Goal: Transaction & Acquisition: Purchase product/service

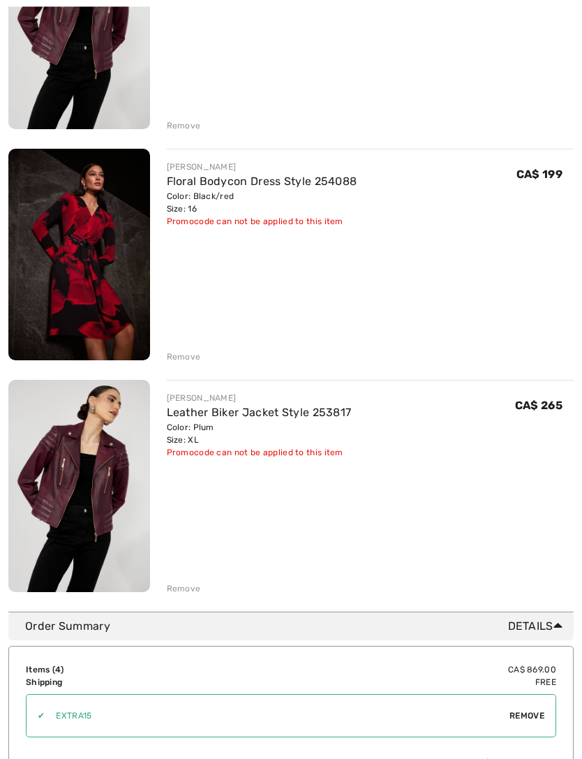
scroll to position [527, 0]
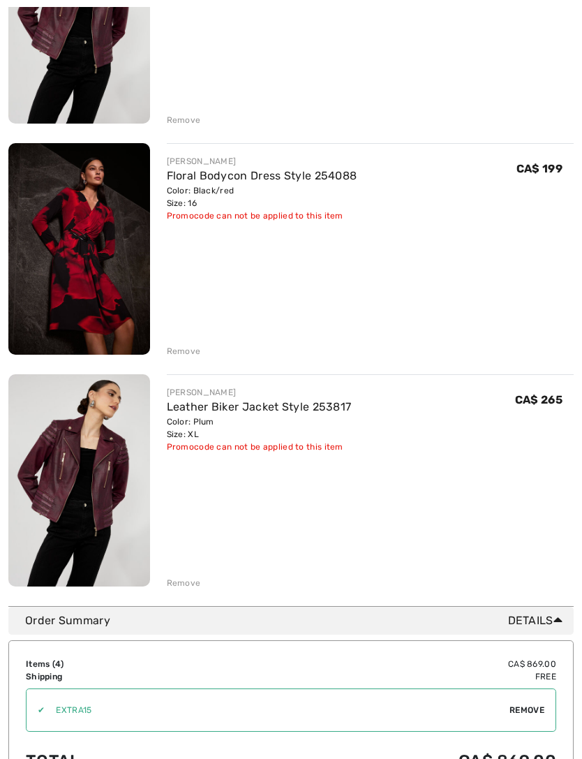
click at [72, 249] on img at bounding box center [79, 249] width 142 height 212
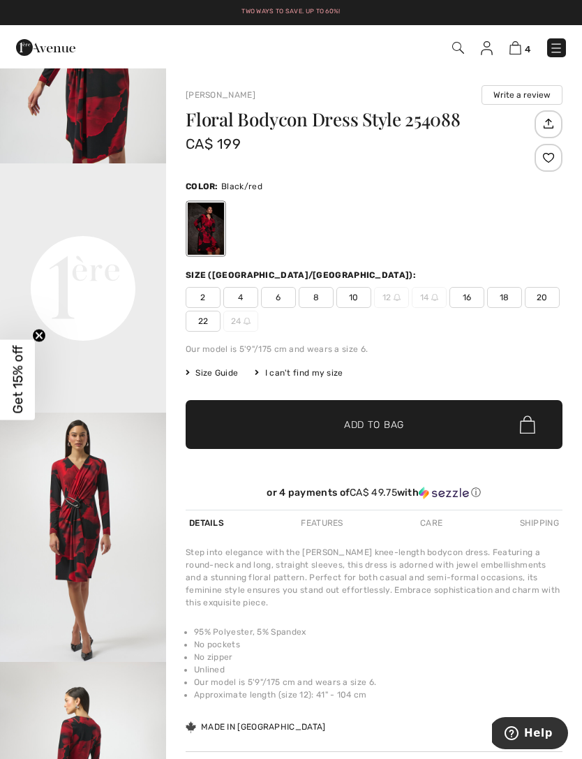
scroll to position [399, 0]
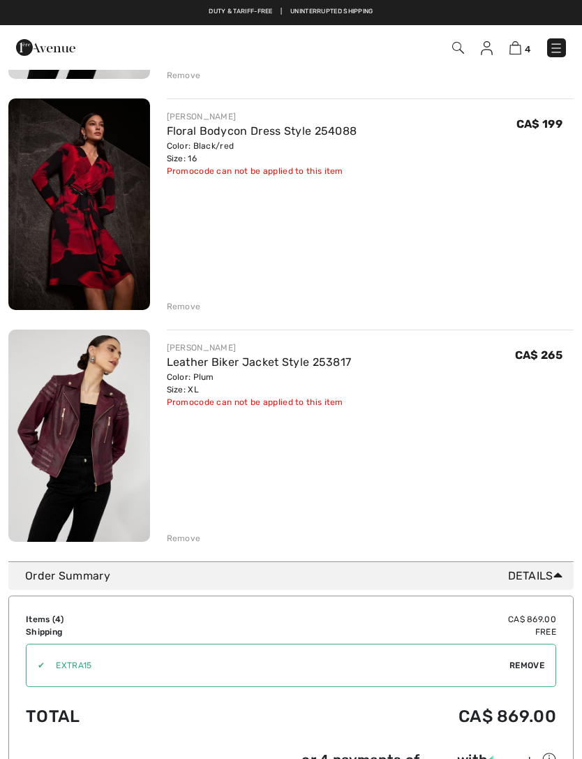
click at [484, 41] on img at bounding box center [487, 48] width 12 height 14
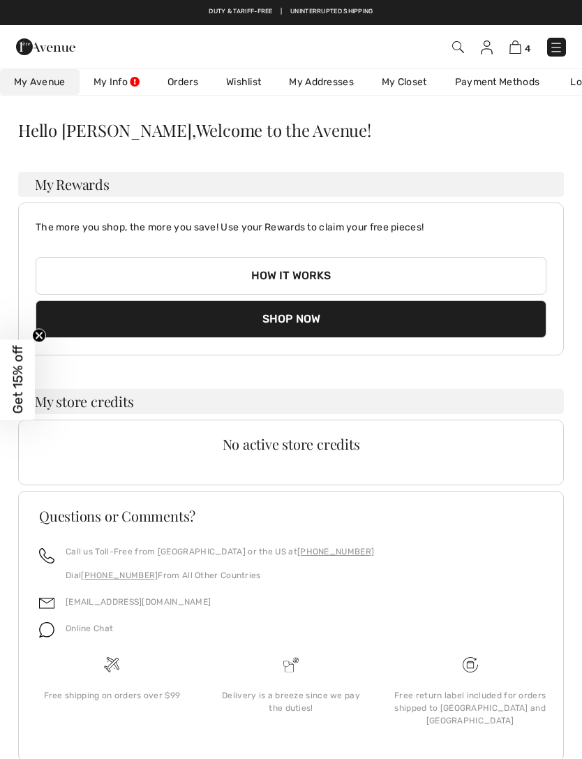
click at [512, 45] on img at bounding box center [516, 46] width 12 height 13
click at [510, 47] on img at bounding box center [516, 46] width 12 height 13
click at [510, 43] on img at bounding box center [516, 46] width 12 height 13
click at [513, 49] on img at bounding box center [516, 46] width 12 height 13
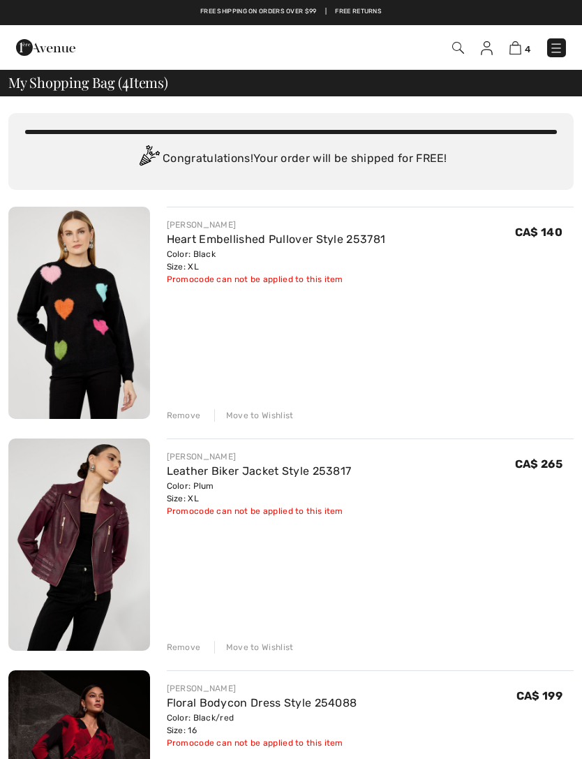
click at [172, 417] on div "Remove" at bounding box center [184, 415] width 34 height 13
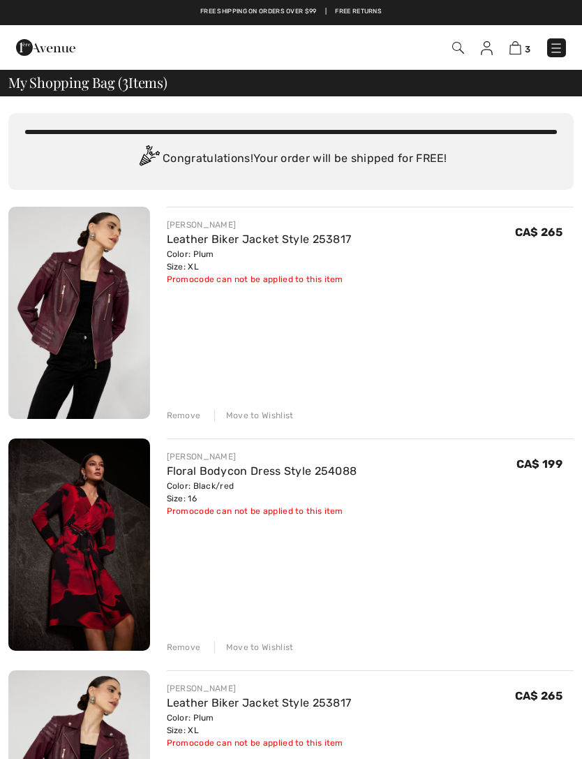
click at [177, 420] on div "Remove" at bounding box center [184, 415] width 34 height 13
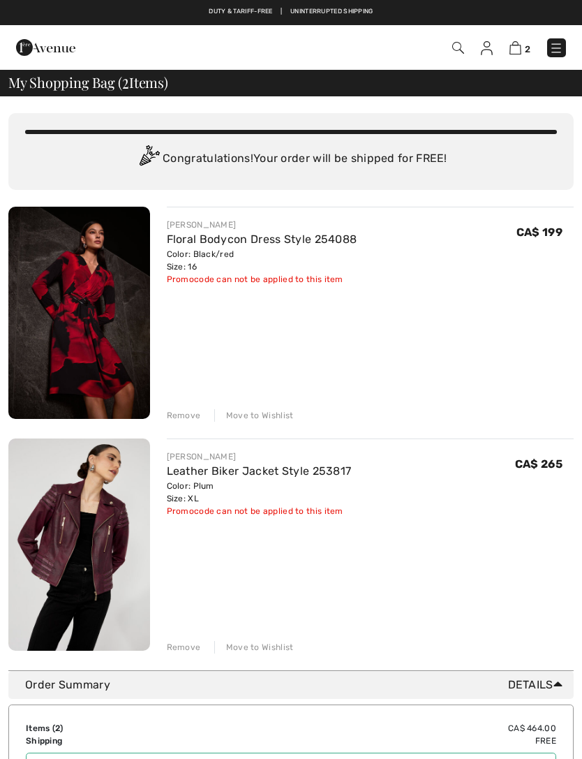
click at [457, 46] on img at bounding box center [458, 48] width 12 height 12
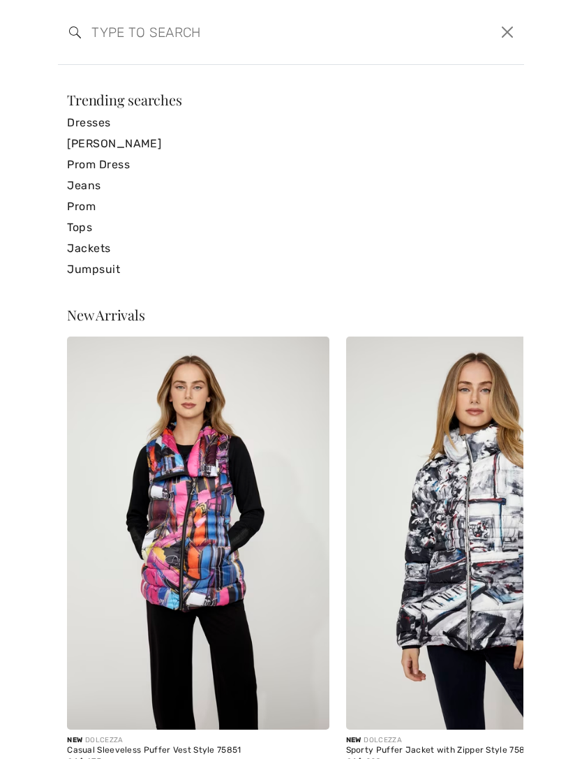
click at [82, 192] on link "Jeans" at bounding box center [291, 185] width 448 height 21
click at [73, 189] on link "Jeans" at bounding box center [291, 185] width 448 height 21
click at [78, 183] on link "Jeans" at bounding box center [291, 185] width 448 height 21
click at [81, 183] on link "Jeans" at bounding box center [291, 185] width 448 height 21
click at [80, 186] on link "Jeans" at bounding box center [291, 185] width 448 height 21
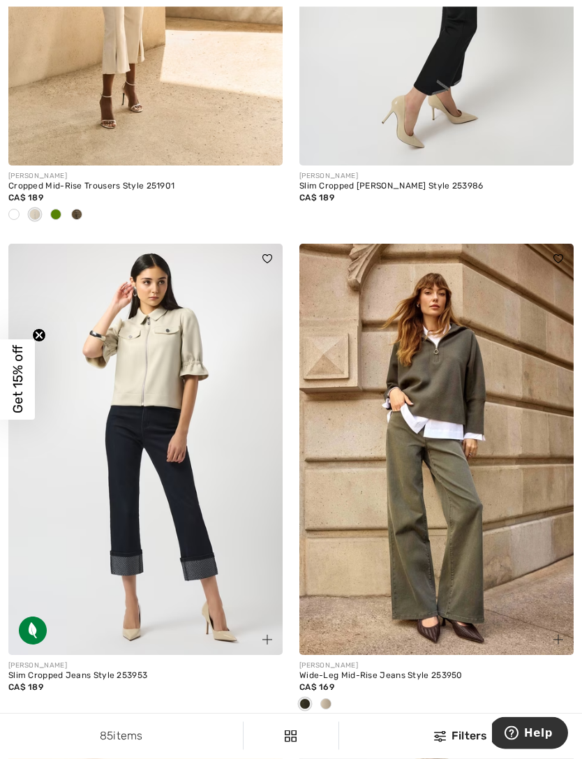
scroll to position [4814, 0]
click at [332, 697] on div at bounding box center [326, 704] width 21 height 23
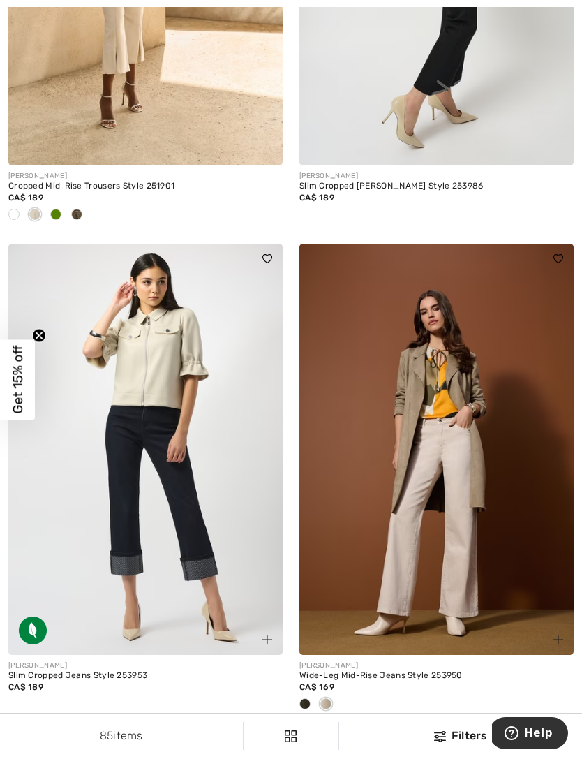
click at [314, 693] on div at bounding box center [305, 704] width 21 height 23
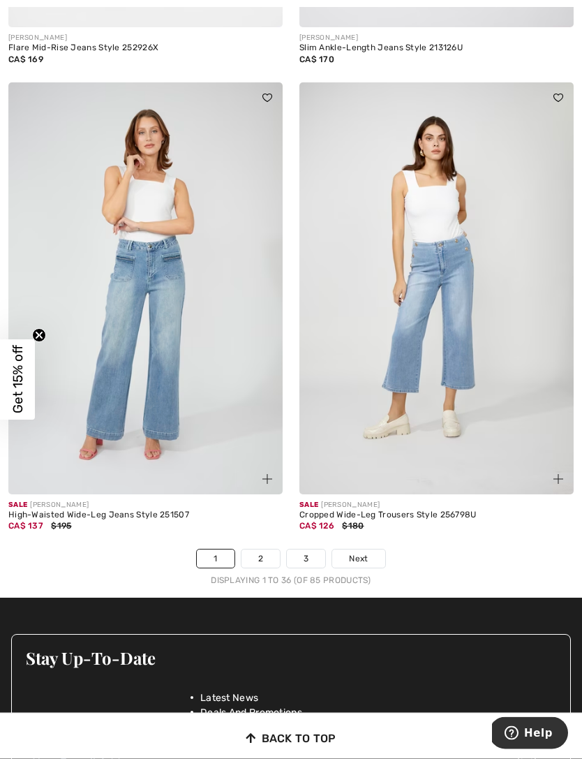
scroll to position [8419, 0]
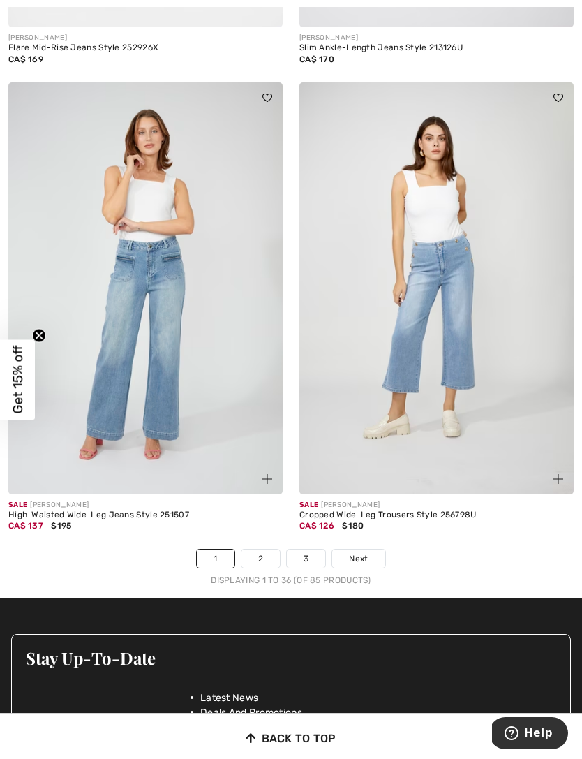
click at [360, 552] on span "Next" at bounding box center [358, 558] width 19 height 13
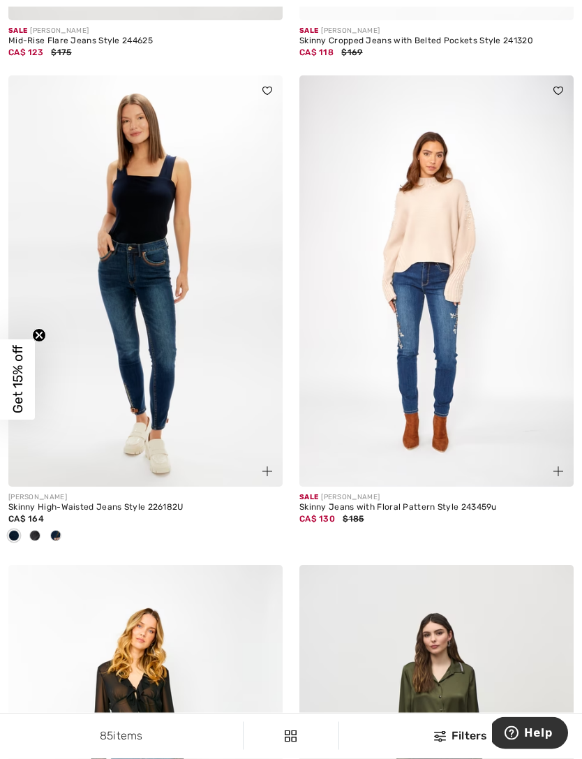
scroll to position [6502, 0]
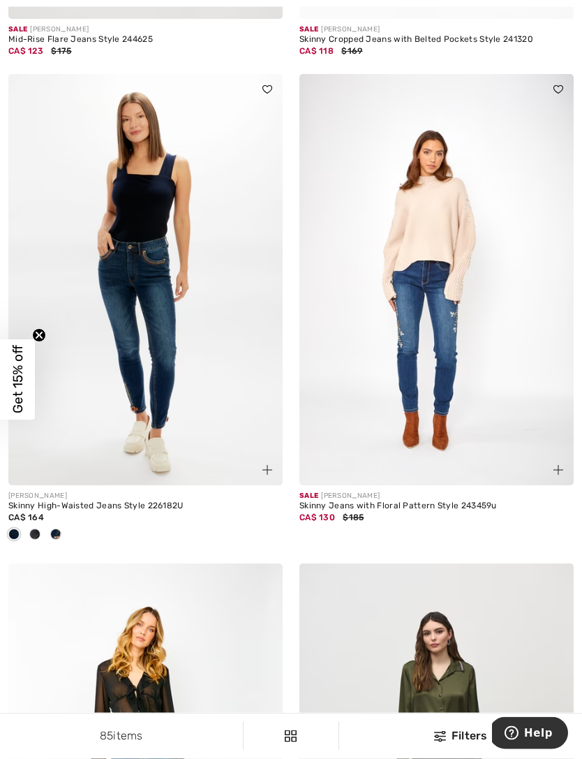
click at [436, 340] on img at bounding box center [436, 281] width 274 height 412
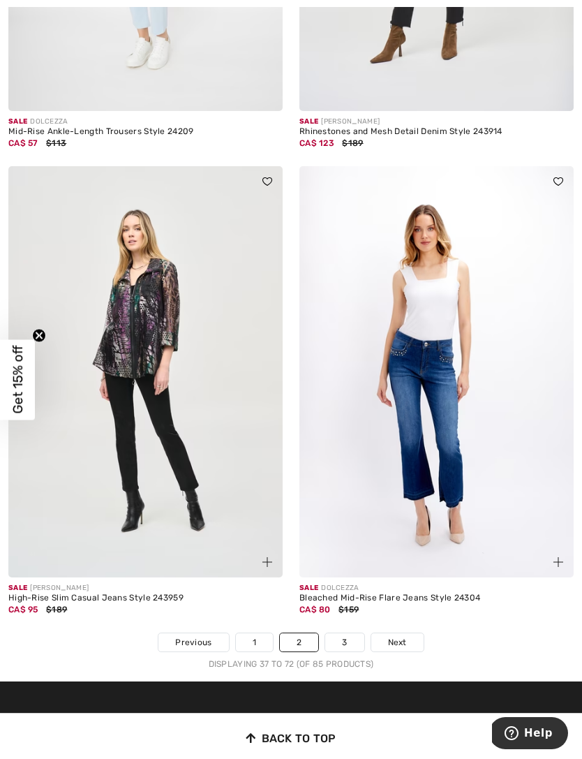
scroll to position [8308, 0]
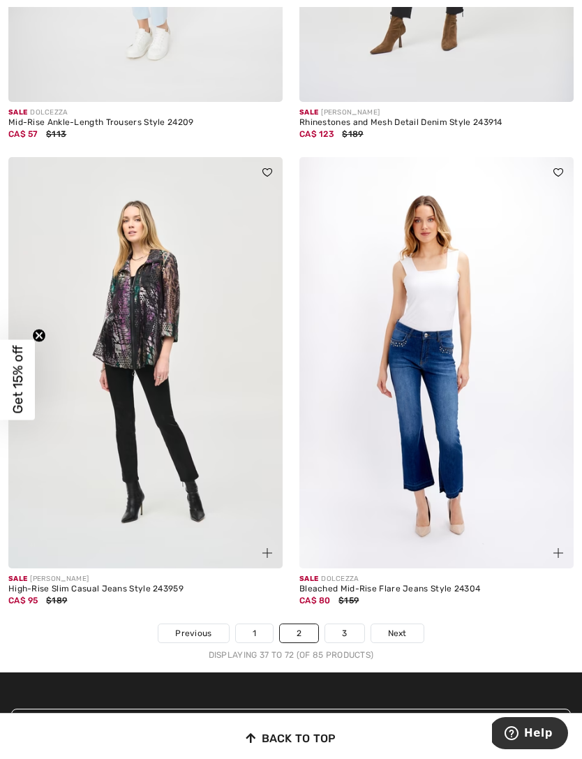
click at [410, 624] on link "Next" at bounding box center [397, 633] width 52 height 18
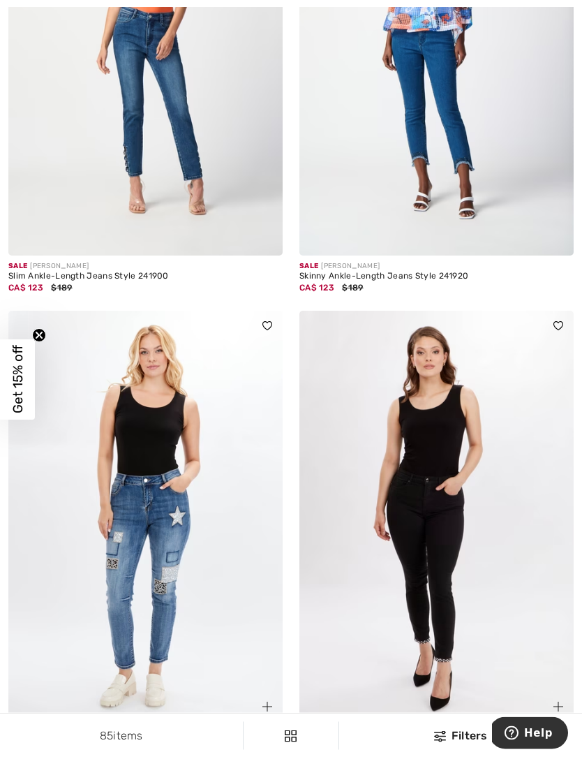
scroll to position [1805, 0]
click at [172, 533] on img at bounding box center [145, 517] width 274 height 412
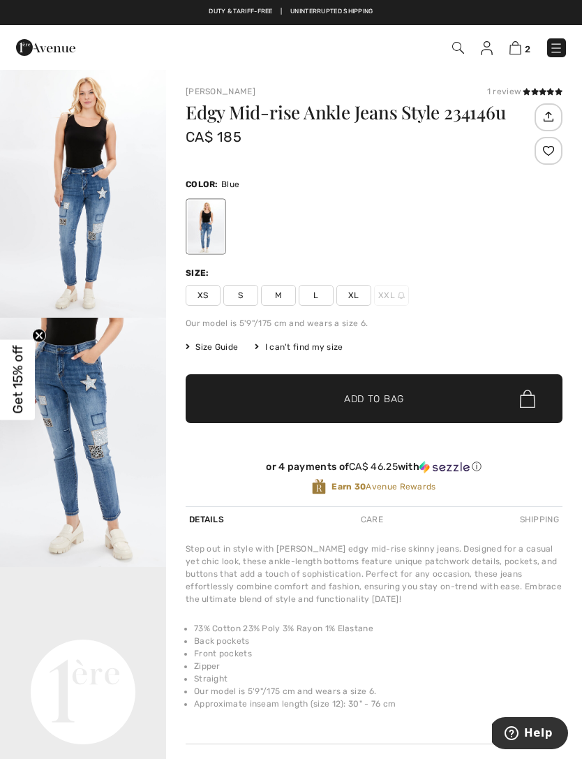
click at [351, 293] on span "XL" at bounding box center [353, 295] width 35 height 21
click at [357, 403] on span "Add to Bag" at bounding box center [374, 399] width 60 height 15
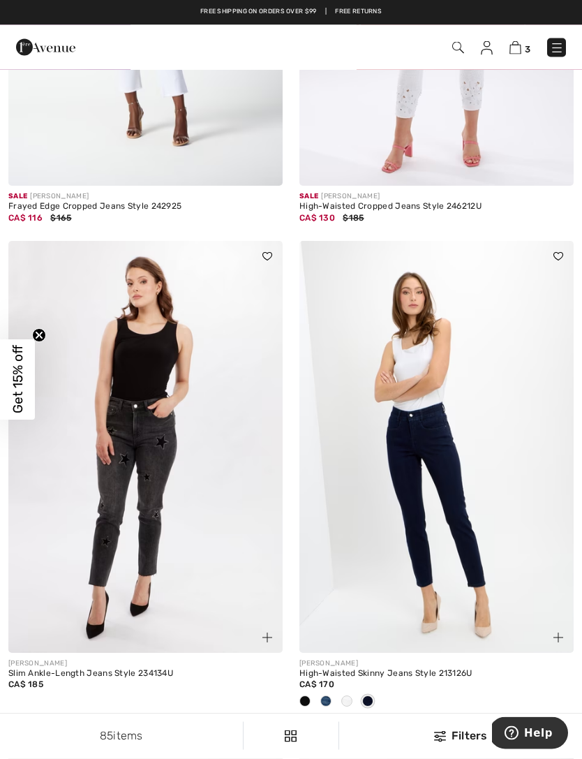
scroll to position [918, 0]
click at [454, 47] on img at bounding box center [458, 48] width 12 height 12
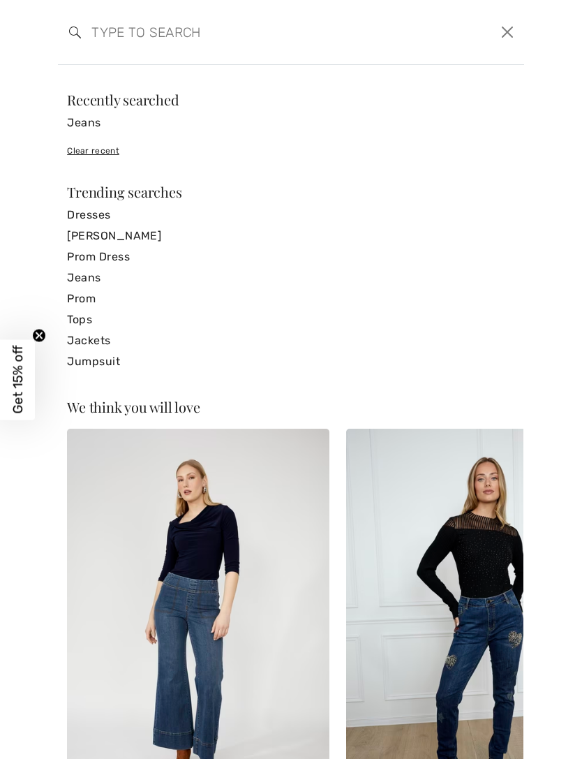
click at [98, 338] on link "Jackets" at bounding box center [291, 340] width 448 height 21
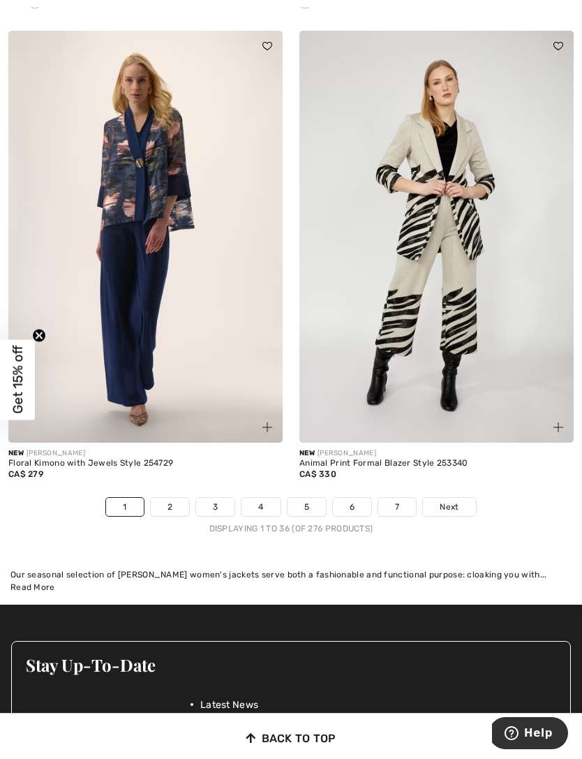
scroll to position [8417, 0]
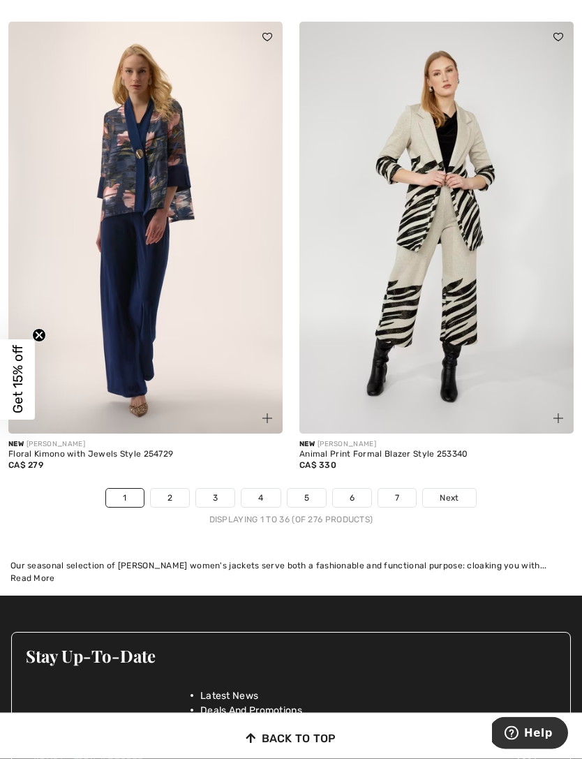
click at [450, 475] on div "New FRANK LYMAN Animal Print Formal Blazer Style 253340 CA$ 330" at bounding box center [436, 461] width 274 height 55
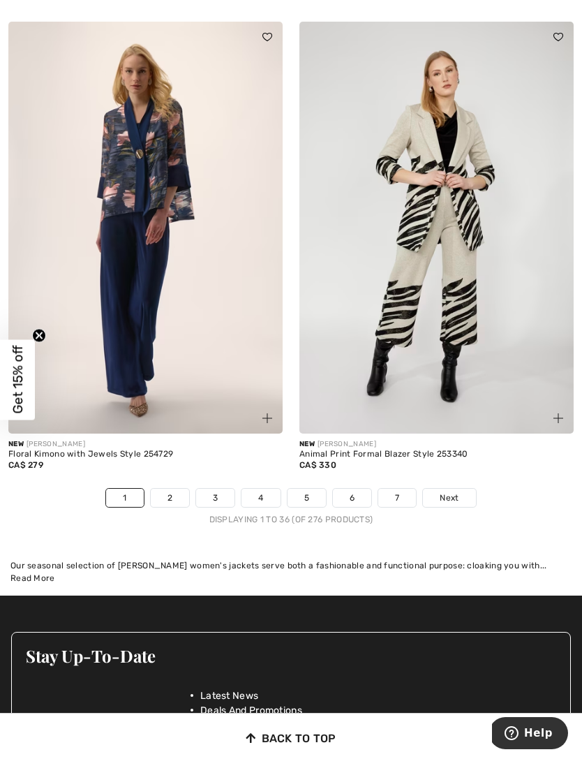
click at [465, 489] on link "Next" at bounding box center [449, 498] width 52 height 18
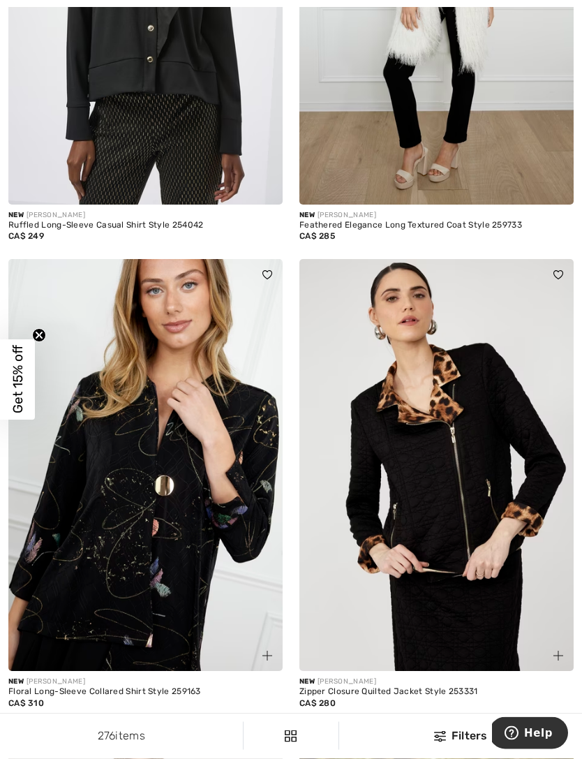
scroll to position [1374, 0]
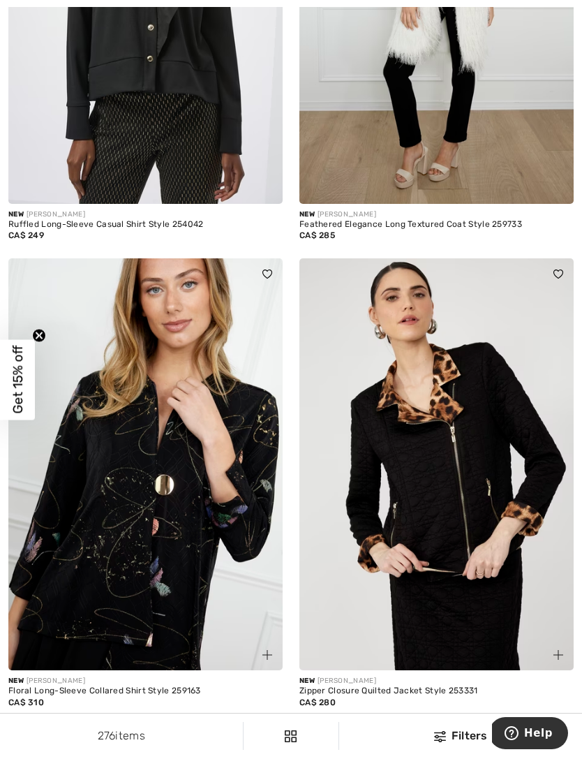
click at [564, 621] on img at bounding box center [436, 464] width 274 height 412
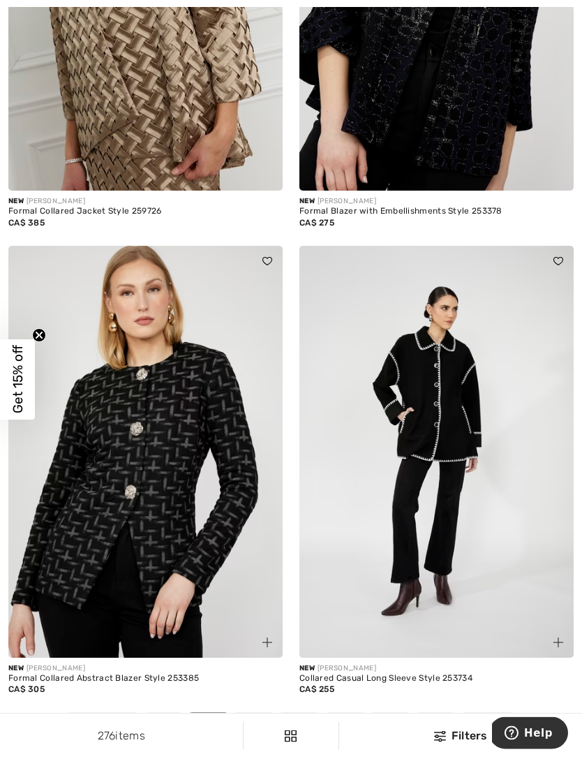
scroll to position [8263, 0]
click at [244, 713] on link "3" at bounding box center [254, 722] width 38 height 18
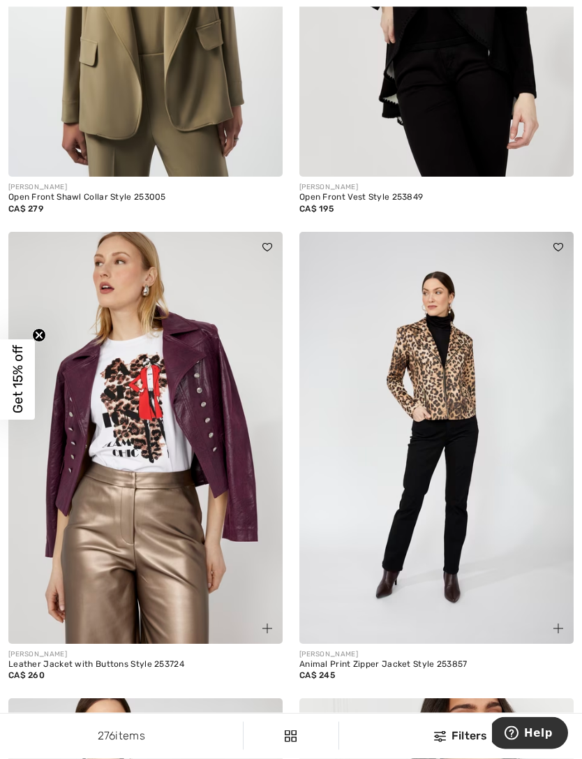
scroll to position [935, 0]
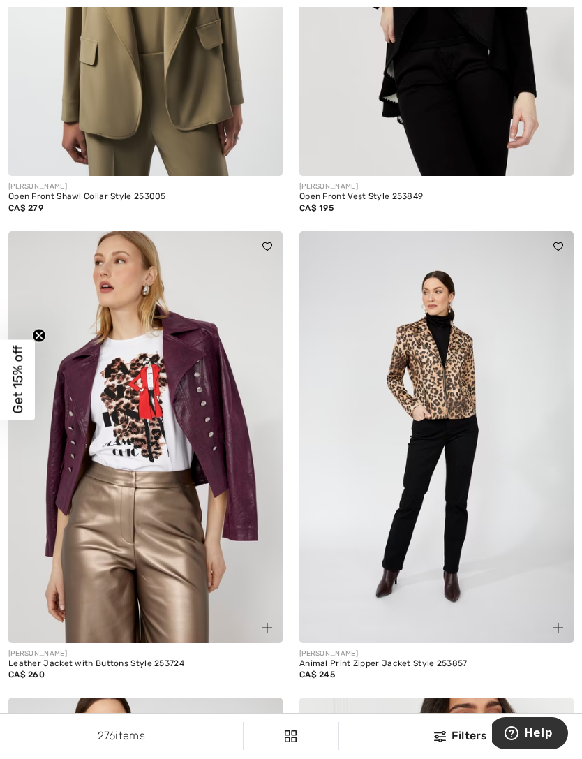
click at [196, 454] on img at bounding box center [145, 437] width 274 height 412
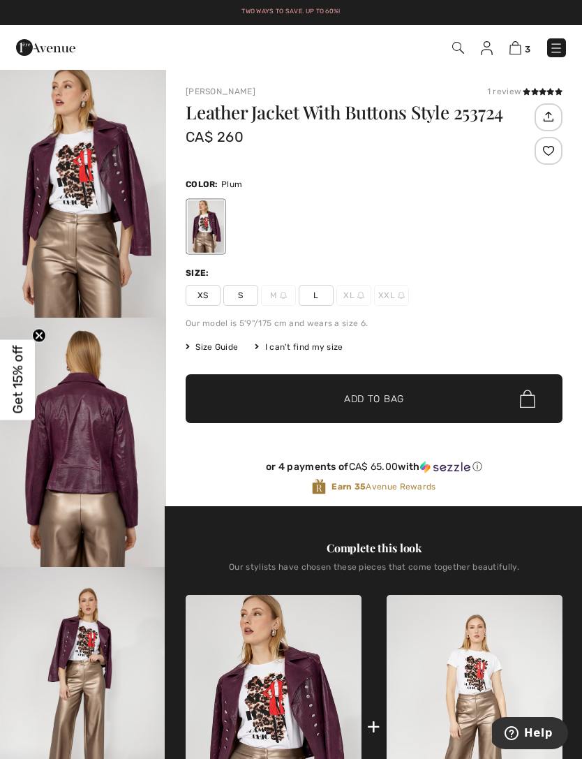
click at [216, 351] on span "Size Guide" at bounding box center [212, 347] width 52 height 13
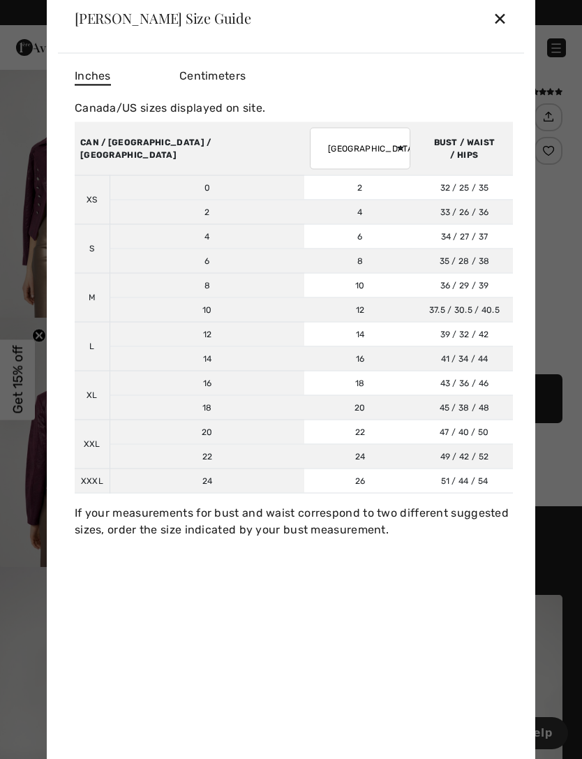
click at [304, 345] on td "14" at bounding box center [360, 334] width 112 height 24
click at [310, 144] on select "AUSTRALIA UK France Germany Spain Italy Japan" at bounding box center [360, 148] width 101 height 42
click at [286, 669] on div "Inches Centimeters Canada/US sizes displayed on site. Sizes XS S M L XL XXL XXX…" at bounding box center [291, 411] width 466 height 717
click at [496, 14] on div "✕" at bounding box center [500, 17] width 15 height 29
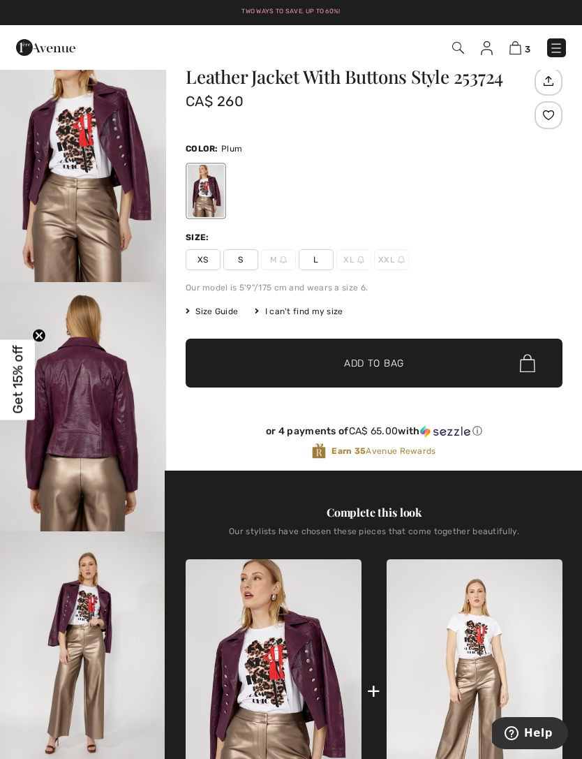
scroll to position [40, 0]
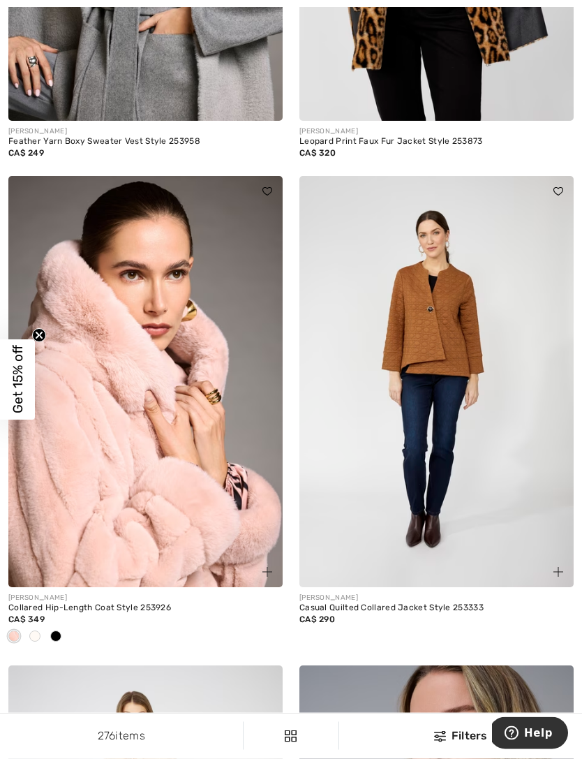
scroll to position [3444, 0]
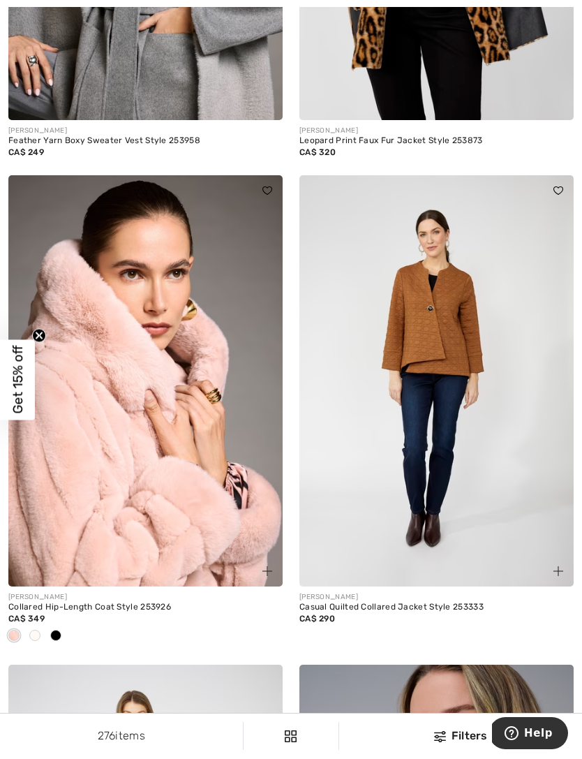
click at [101, 438] on img at bounding box center [145, 381] width 274 height 412
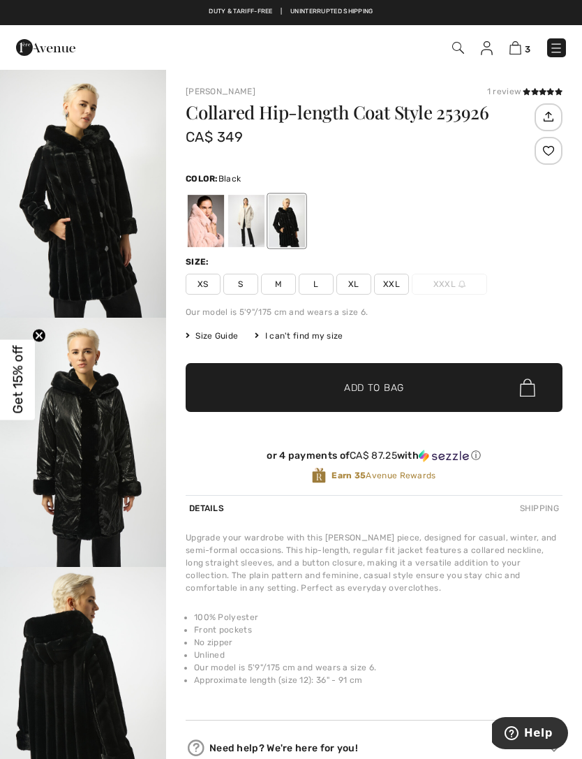
click at [199, 221] on div at bounding box center [206, 221] width 36 height 52
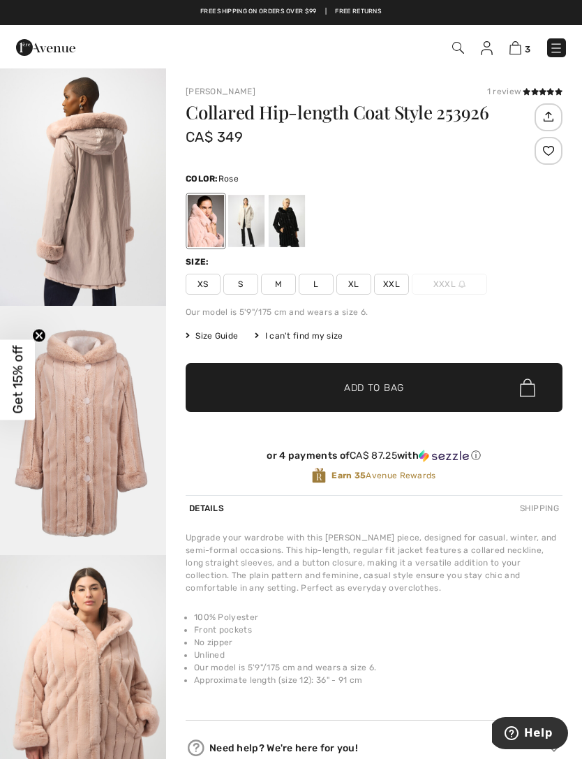
scroll to position [1259, 0]
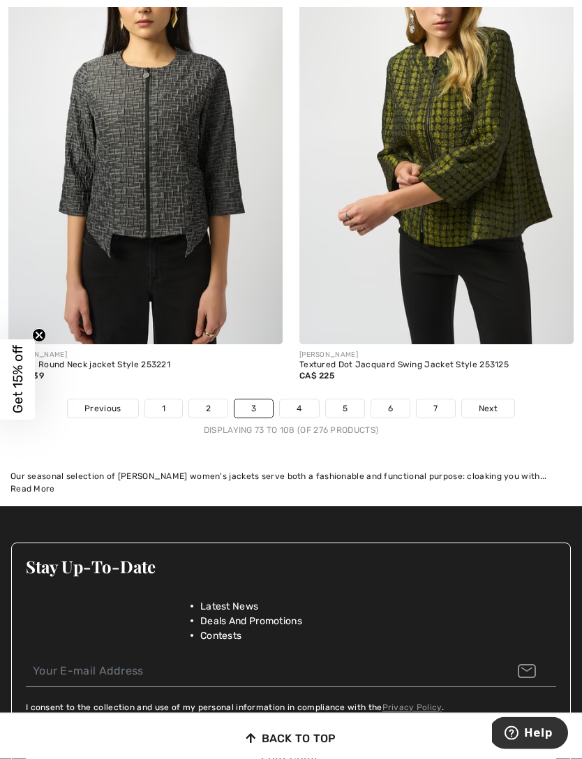
scroll to position [8530, 0]
click at [290, 399] on link "4" at bounding box center [299, 408] width 38 height 18
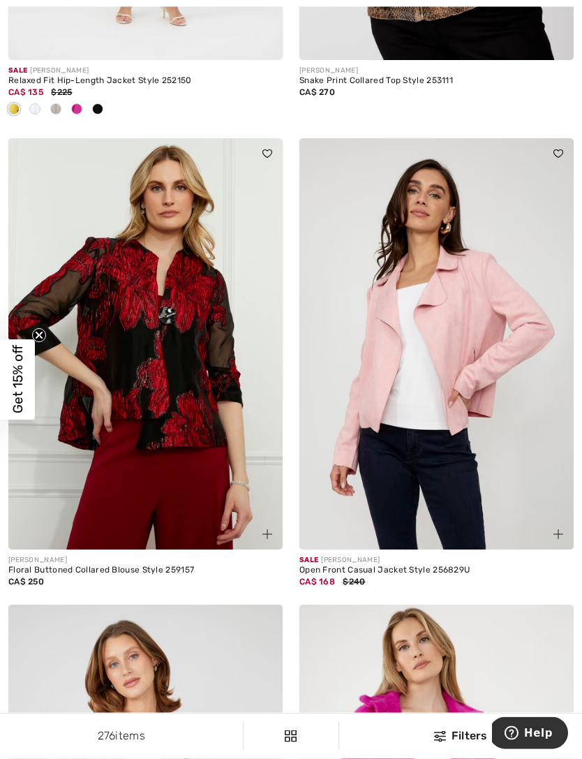
scroll to position [3458, 0]
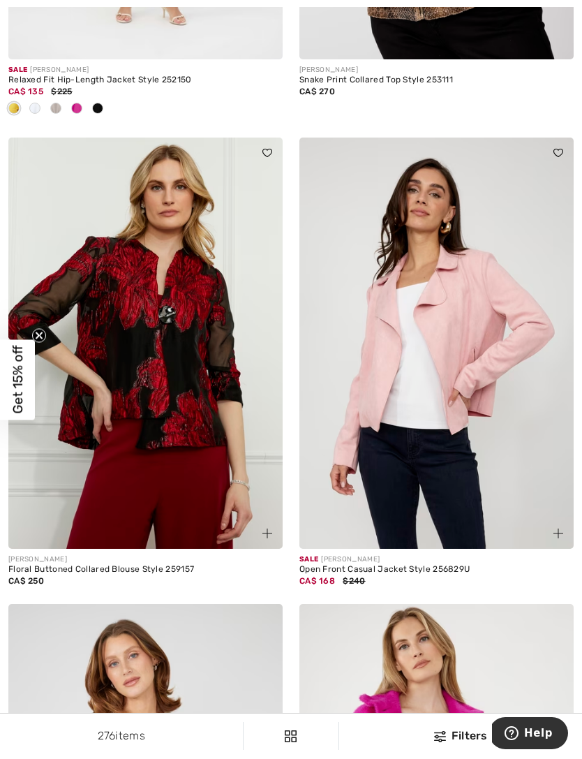
click at [458, 318] on img at bounding box center [436, 344] width 274 height 412
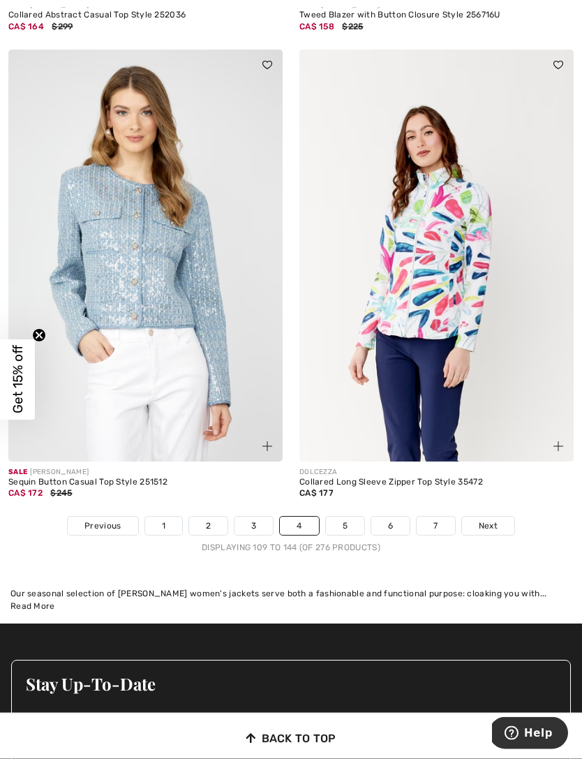
scroll to position [8436, 0]
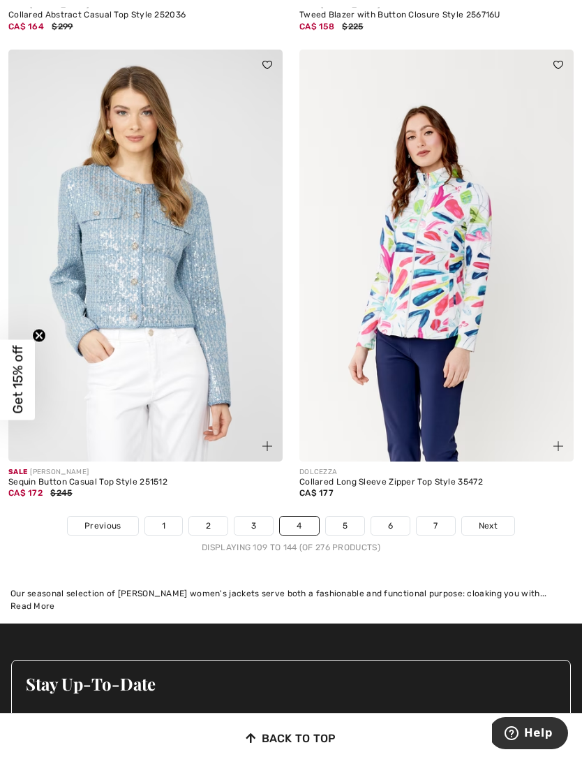
click at [491, 521] on span "Next" at bounding box center [488, 525] width 19 height 13
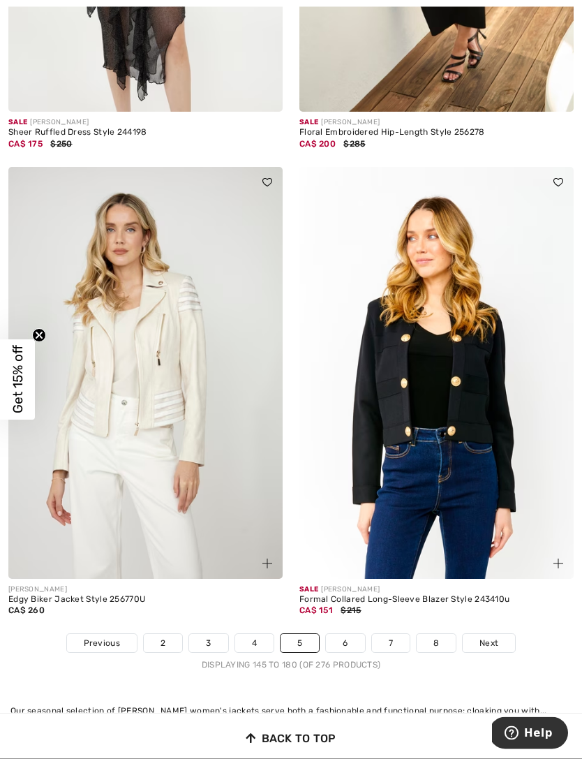
scroll to position [8389, 0]
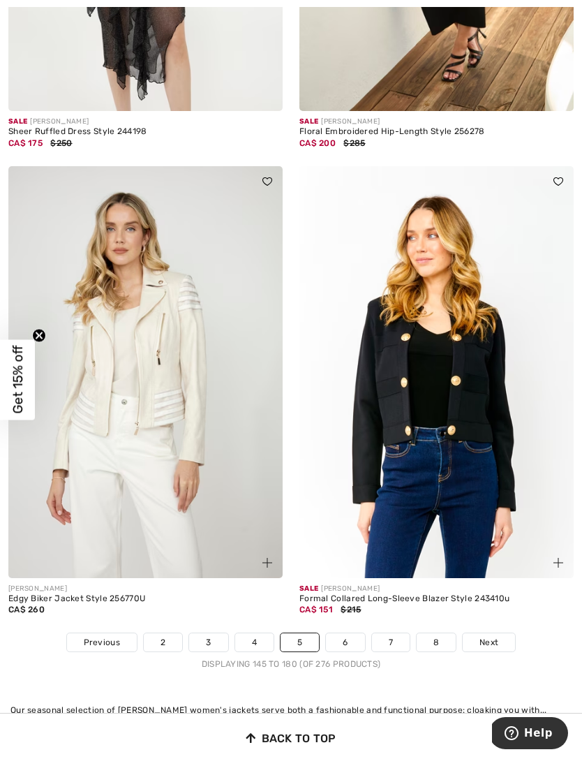
click at [495, 637] on span "Next" at bounding box center [489, 642] width 19 height 13
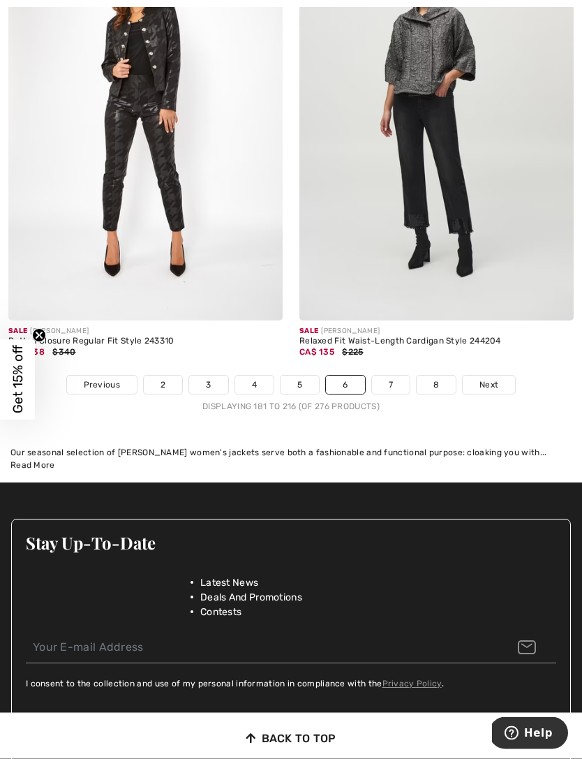
scroll to position [8486, 0]
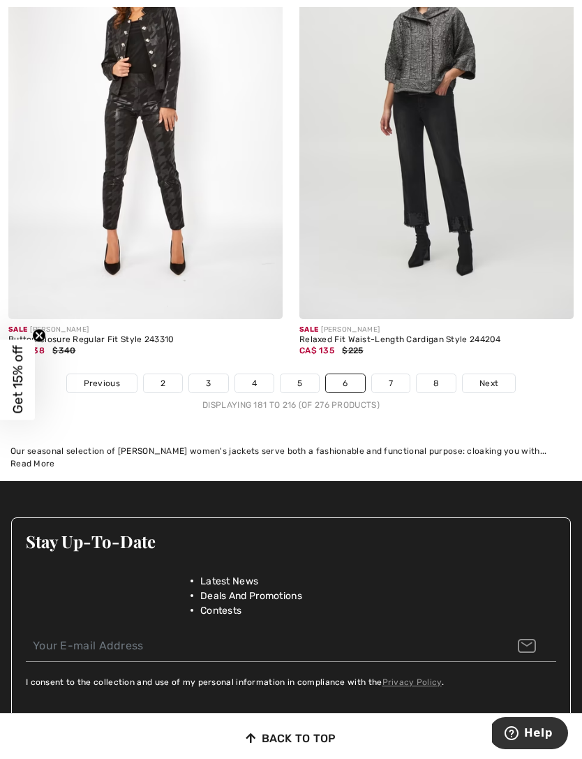
click at [387, 374] on link "7" at bounding box center [391, 383] width 38 height 18
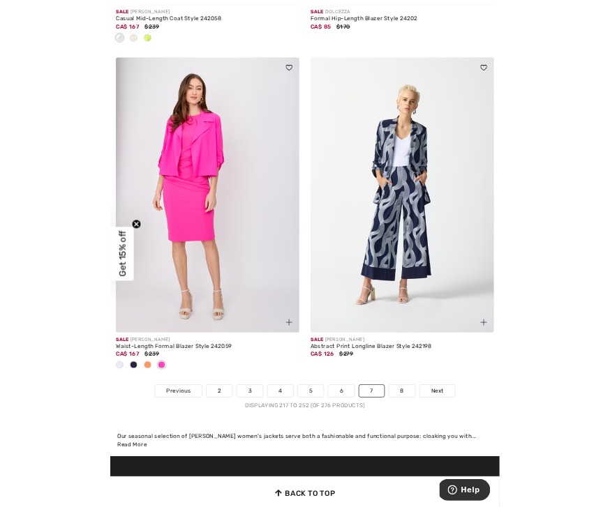
scroll to position [8953, 0]
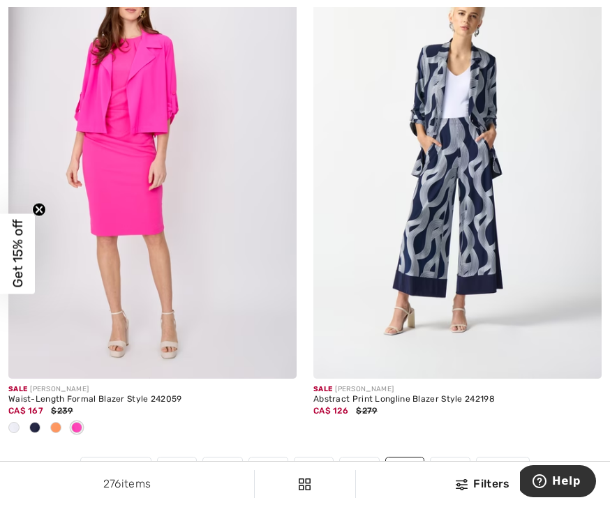
click at [442, 463] on link "8" at bounding box center [450, 467] width 39 height 18
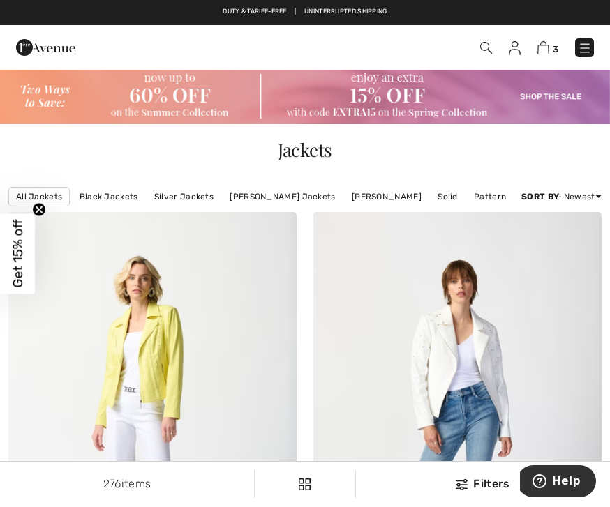
click at [482, 51] on img at bounding box center [486, 48] width 12 height 12
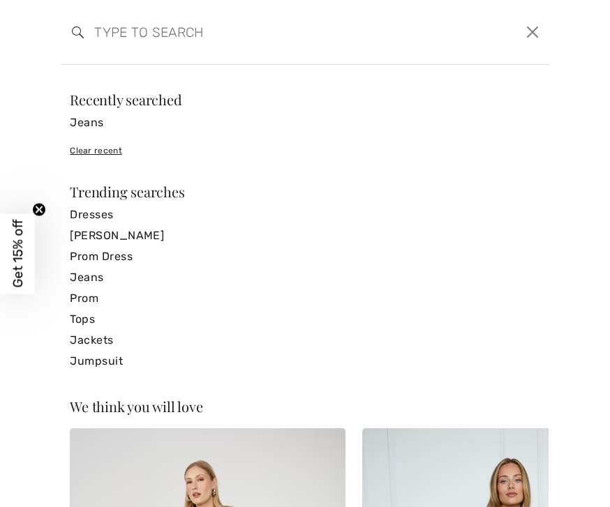
click at [86, 221] on link "Dresses" at bounding box center [305, 215] width 470 height 21
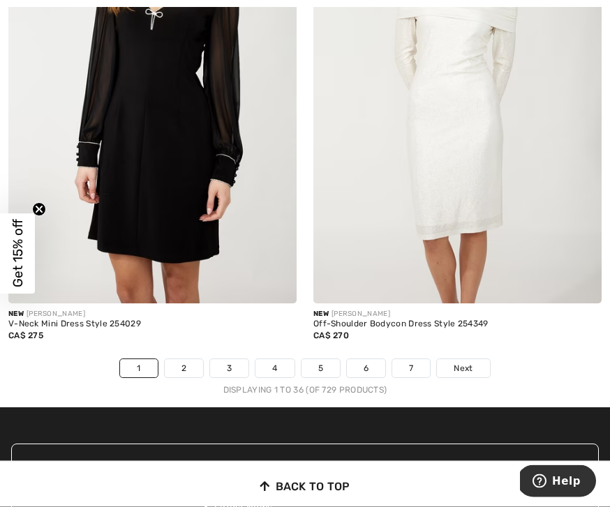
scroll to position [8952, 0]
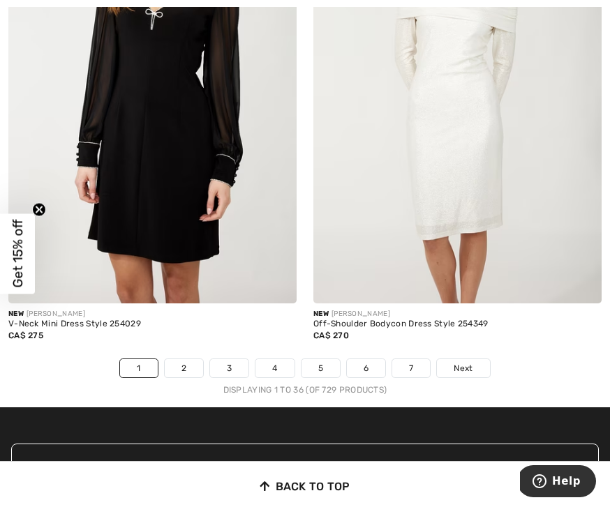
click at [172, 365] on link "2" at bounding box center [184, 369] width 38 height 18
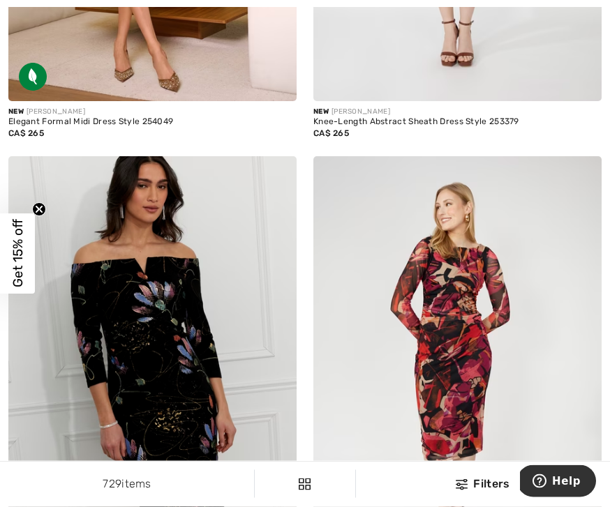
scroll to position [4149, 0]
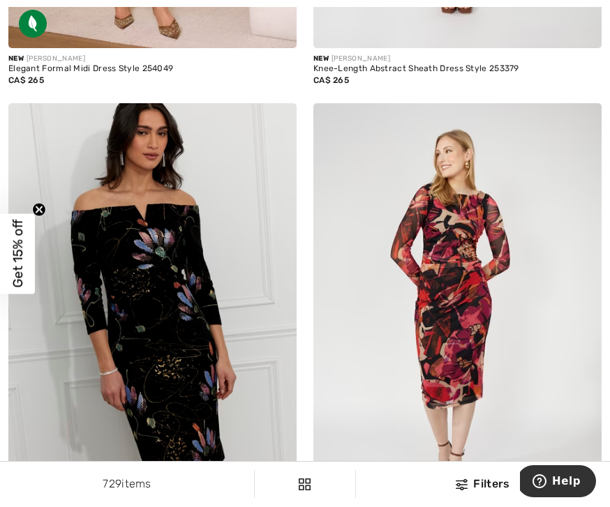
click at [143, 345] on img at bounding box center [152, 319] width 288 height 433
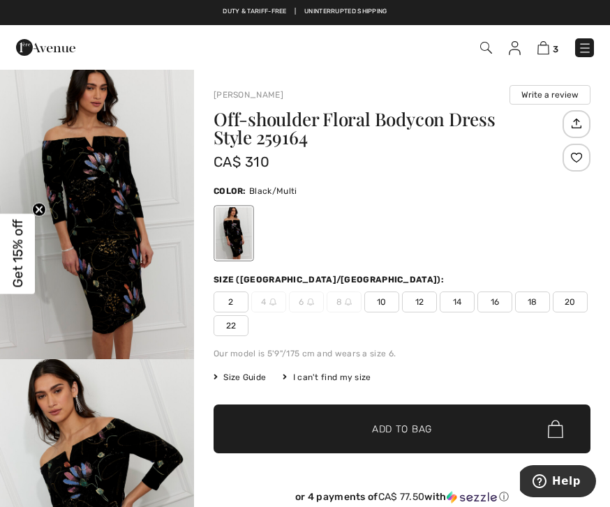
click at [485, 299] on span "16" at bounding box center [494, 302] width 35 height 21
click at [250, 422] on span "✔ Added to Bag Add to Bag" at bounding box center [402, 429] width 377 height 49
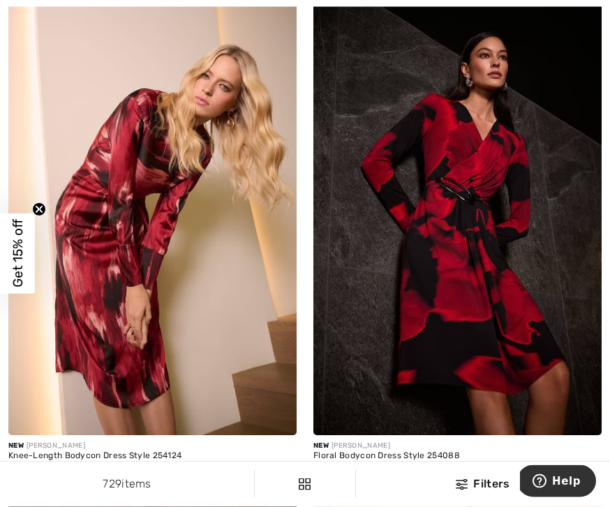
scroll to position [6337, 0]
click at [436, 255] on img at bounding box center [457, 219] width 288 height 433
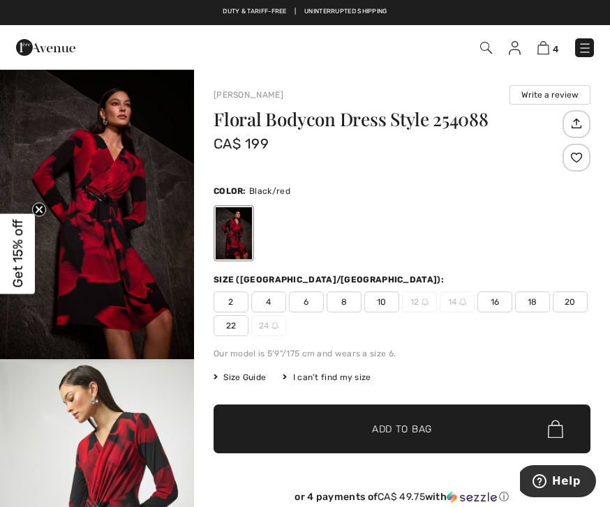
click at [491, 292] on span "16" at bounding box center [494, 302] width 35 height 21
click at [287, 436] on span "✔ Added to Bag Add to Bag" at bounding box center [402, 429] width 377 height 49
click at [540, 42] on img at bounding box center [544, 47] width 12 height 13
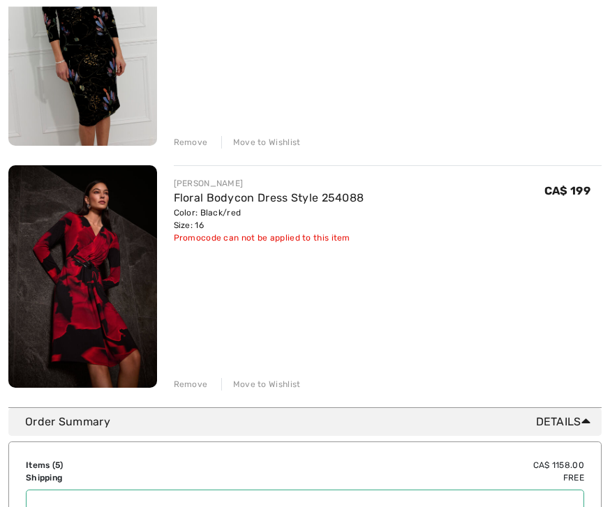
scroll to position [1010, 0]
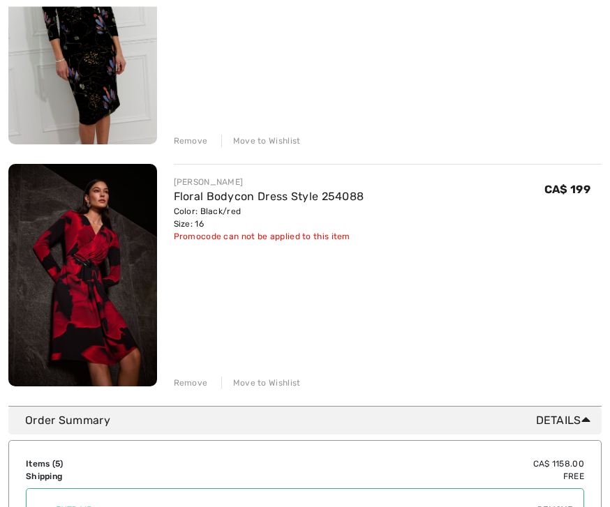
click at [177, 380] on div "Remove" at bounding box center [191, 384] width 34 height 13
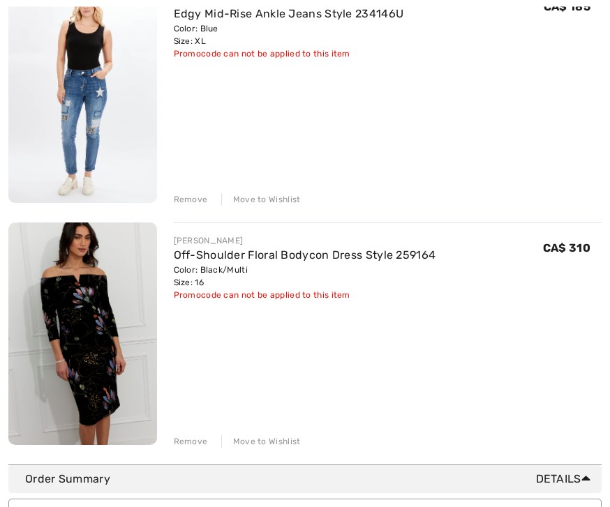
scroll to position [711, 0]
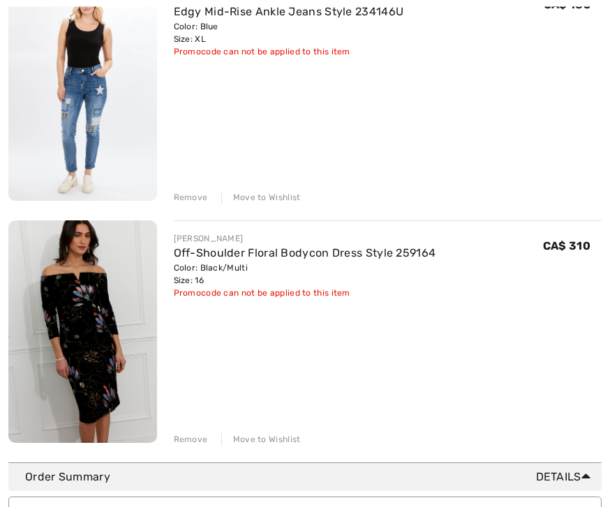
click at [179, 434] on div "Remove" at bounding box center [191, 440] width 34 height 13
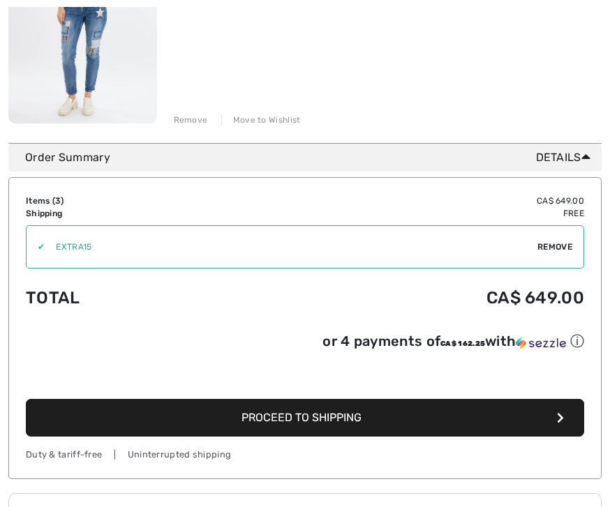
scroll to position [790, 0]
click at [86, 424] on button "Proceed to Shipping" at bounding box center [305, 418] width 558 height 38
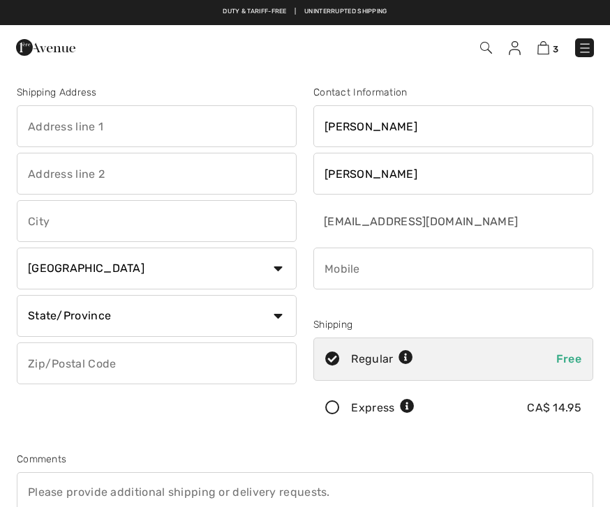
click at [48, 131] on input "text" at bounding box center [157, 126] width 280 height 42
type input "[STREET_ADDRESS]"
click at [47, 177] on input "text" at bounding box center [157, 174] width 280 height 42
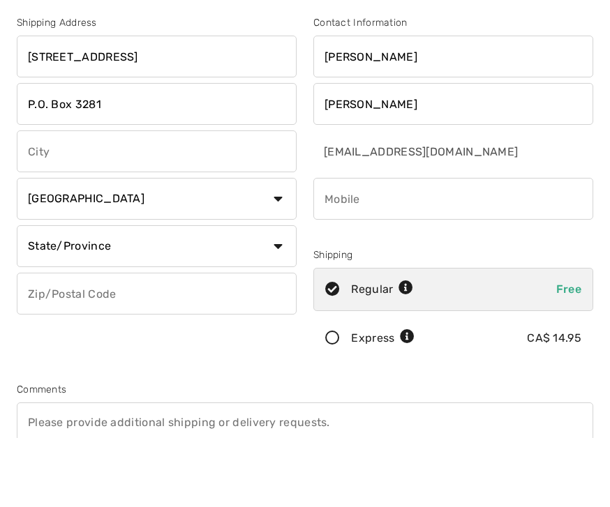
type input "P.O. Box 3281"
click at [47, 200] on input "text" at bounding box center [157, 221] width 280 height 42
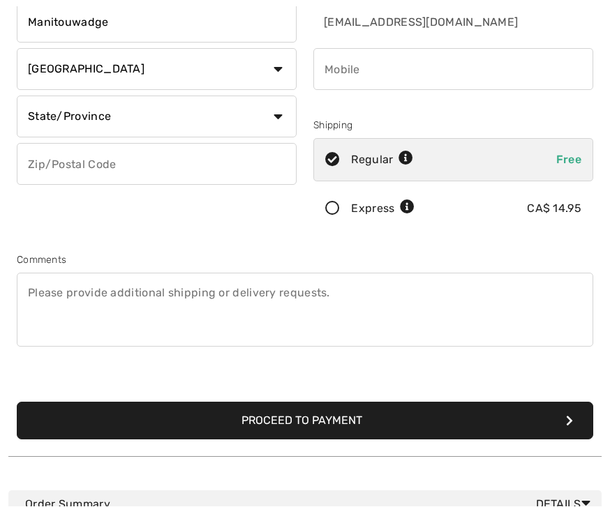
scroll to position [200, 0]
type input "Manitouwadge"
click at [76, 120] on select "State/Province Alberta British Columbia Manitoba New Brunswick Newfoundland and…" at bounding box center [157, 117] width 280 height 42
select select "ON"
click at [55, 165] on input "text" at bounding box center [157, 164] width 280 height 42
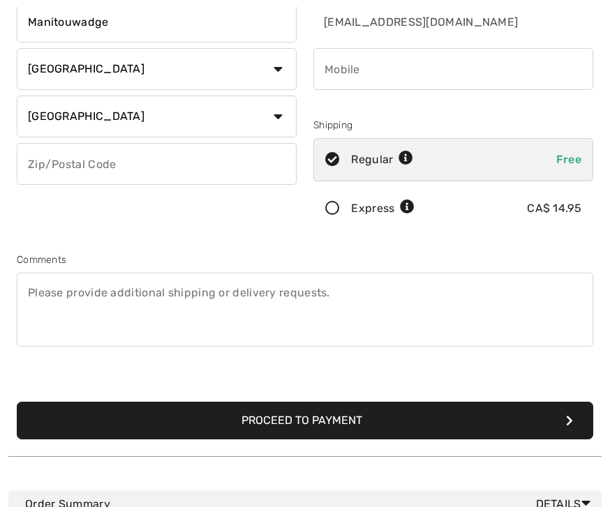
scroll to position [199, 0]
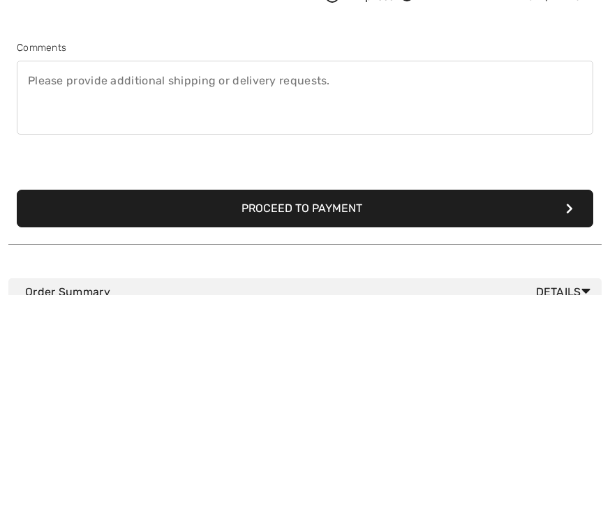
type input "P0T2C0"
click at [123, 403] on button "Proceed to Payment" at bounding box center [305, 422] width 577 height 38
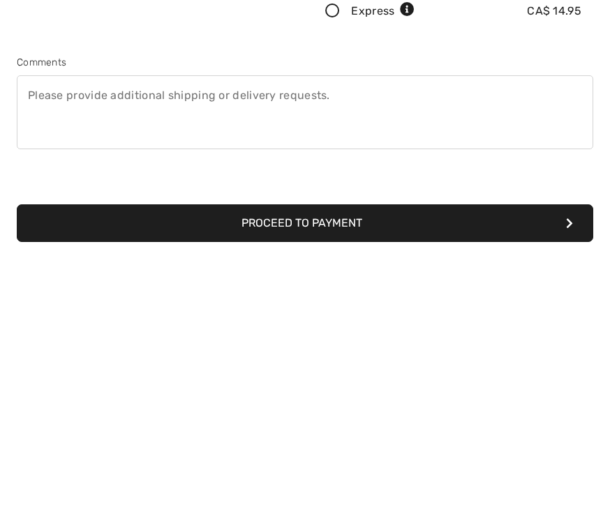
scroll to position [0, 0]
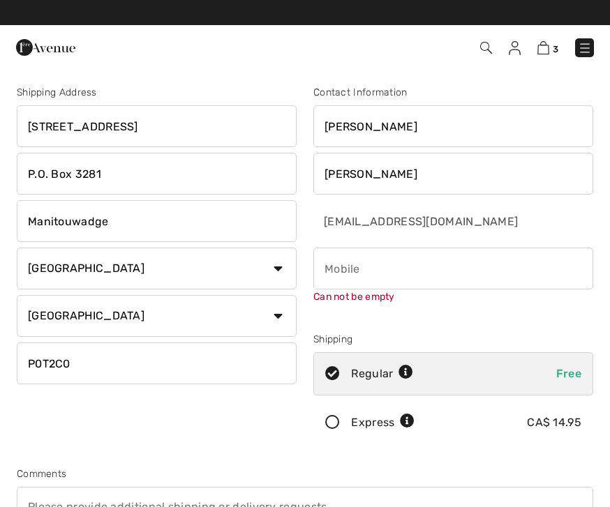
click at [338, 268] on input "phone" at bounding box center [453, 269] width 280 height 42
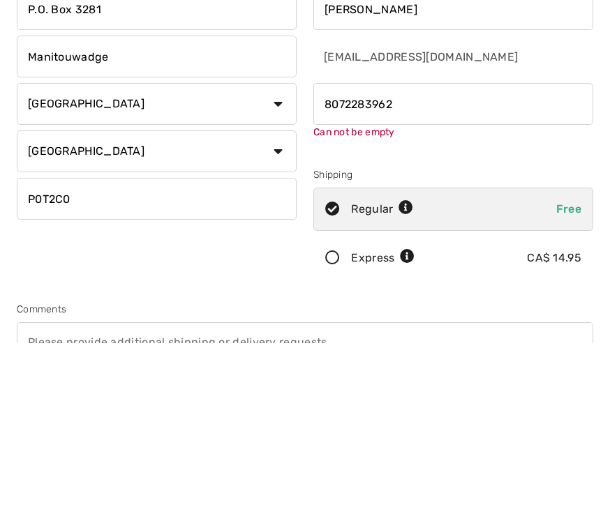
type input "8072283962"
click at [447, 163] on div "Contact Information Sandra Lesar lynka58@gmail.com Can not be empty Shipping Re…" at bounding box center [453, 267] width 297 height 365
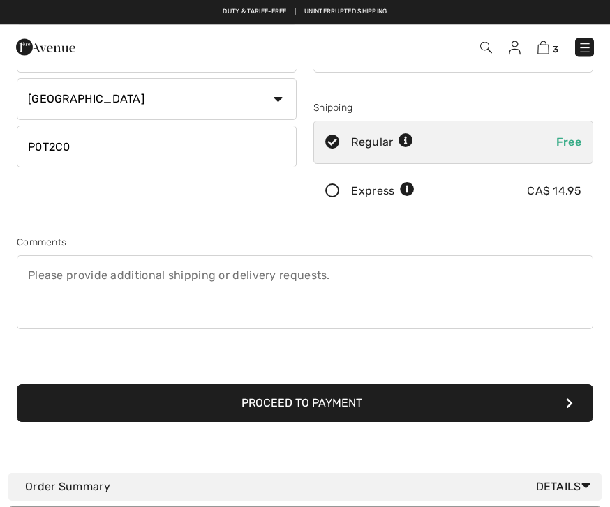
scroll to position [215, 0]
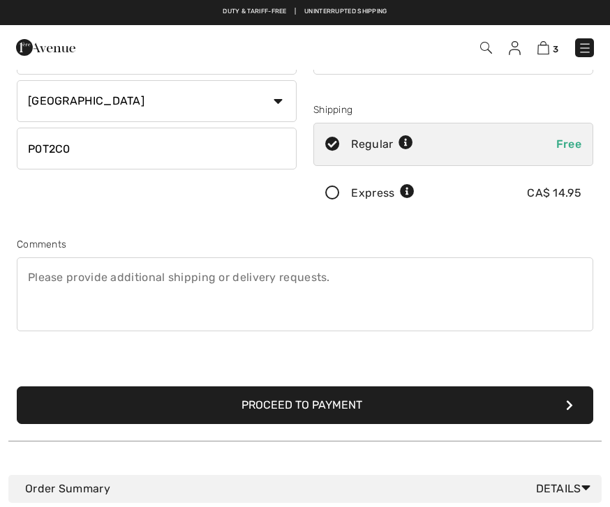
click at [131, 408] on button "Proceed to Payment" at bounding box center [305, 406] width 577 height 38
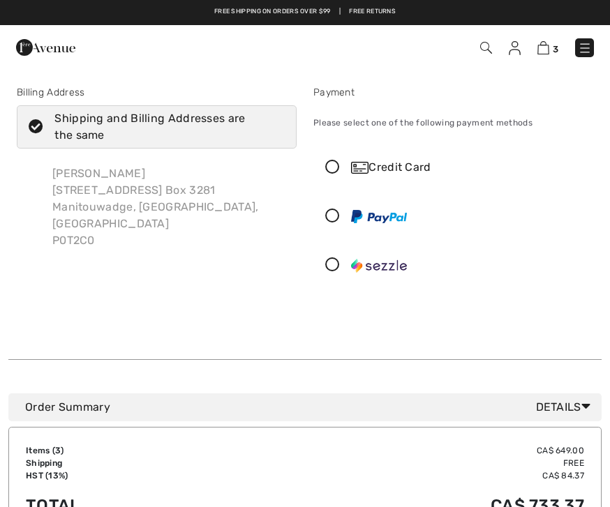
click at [327, 269] on icon at bounding box center [332, 265] width 37 height 15
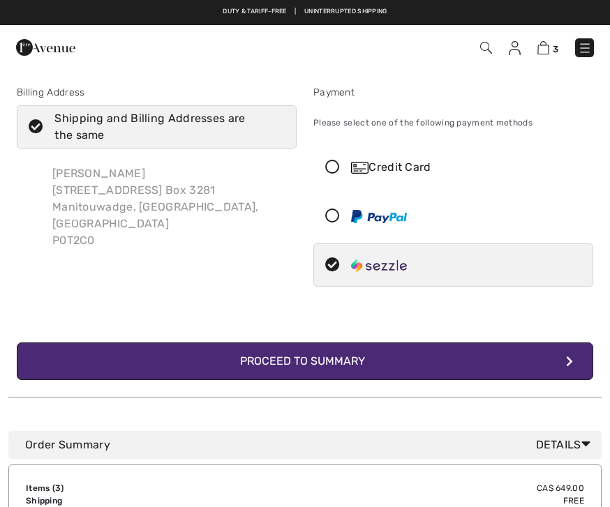
click at [89, 371] on button "Complete Your Order with Sezzle Proceed to Summary" at bounding box center [305, 362] width 577 height 38
click at [80, 360] on button "Complete Your Order with Sezzle Proceed to Summary" at bounding box center [305, 362] width 577 height 38
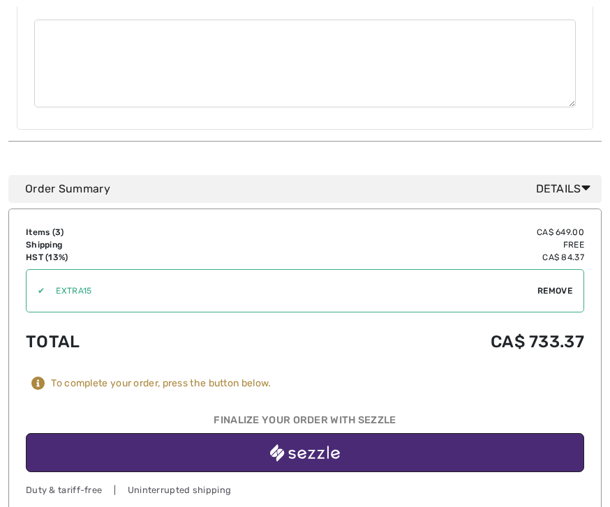
scroll to position [963, 0]
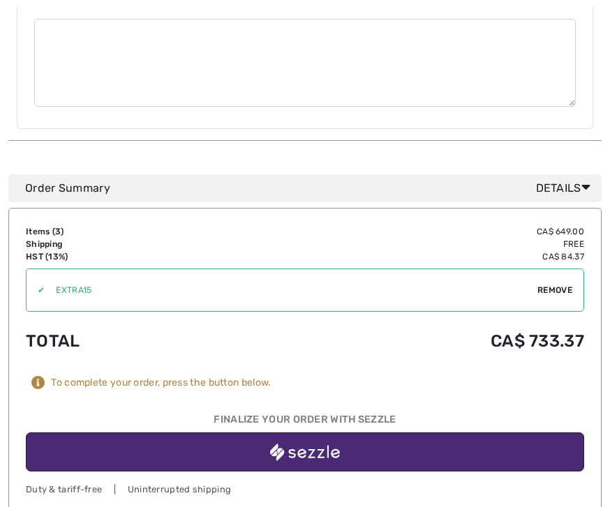
click at [193, 433] on button "button" at bounding box center [305, 452] width 558 height 38
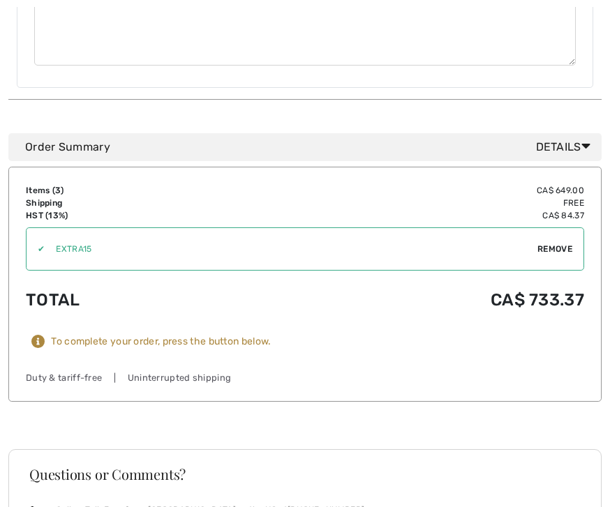
scroll to position [1007, 0]
